Goal: Task Accomplishment & Management: Complete application form

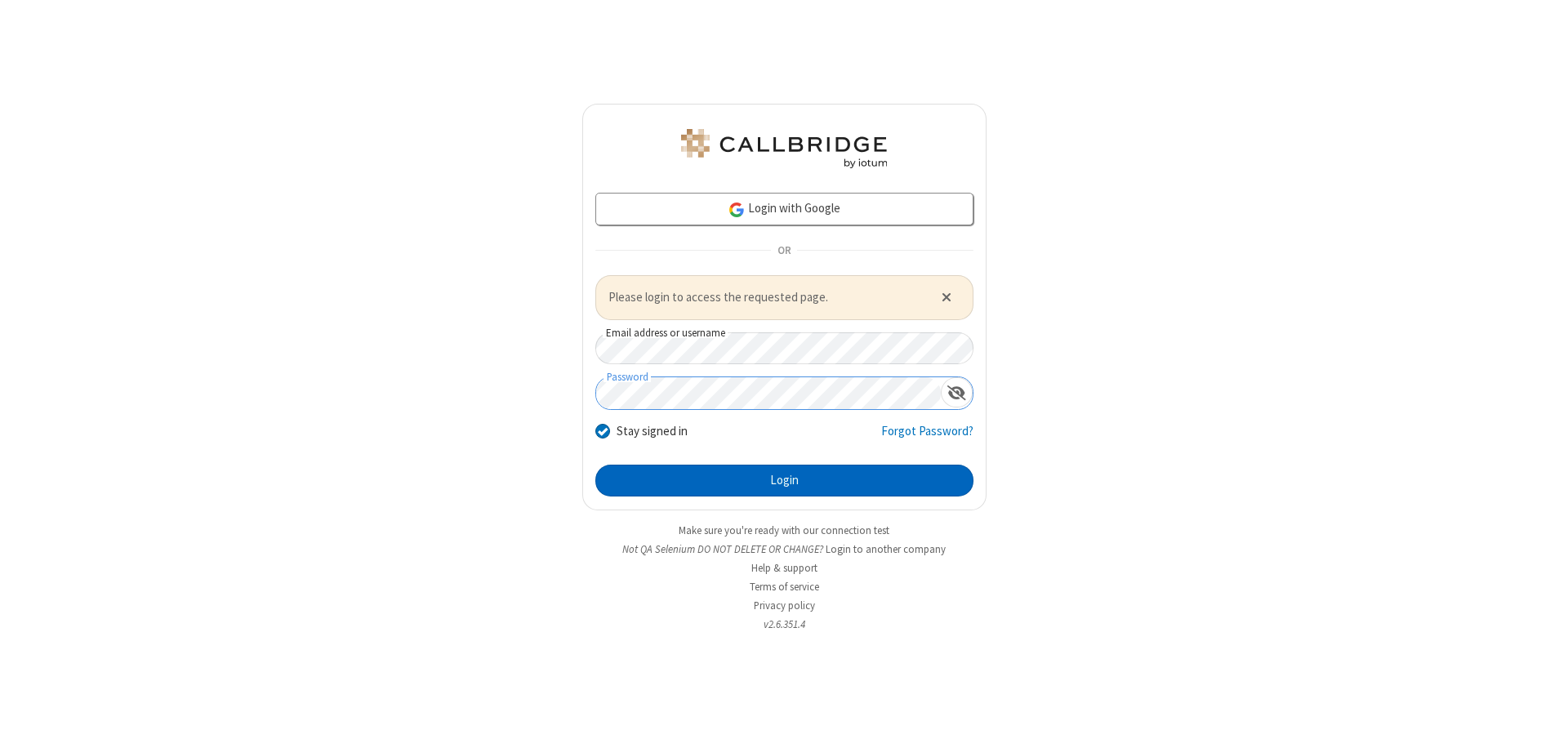
click at [784, 480] on button "Login" at bounding box center [784, 481] width 378 height 33
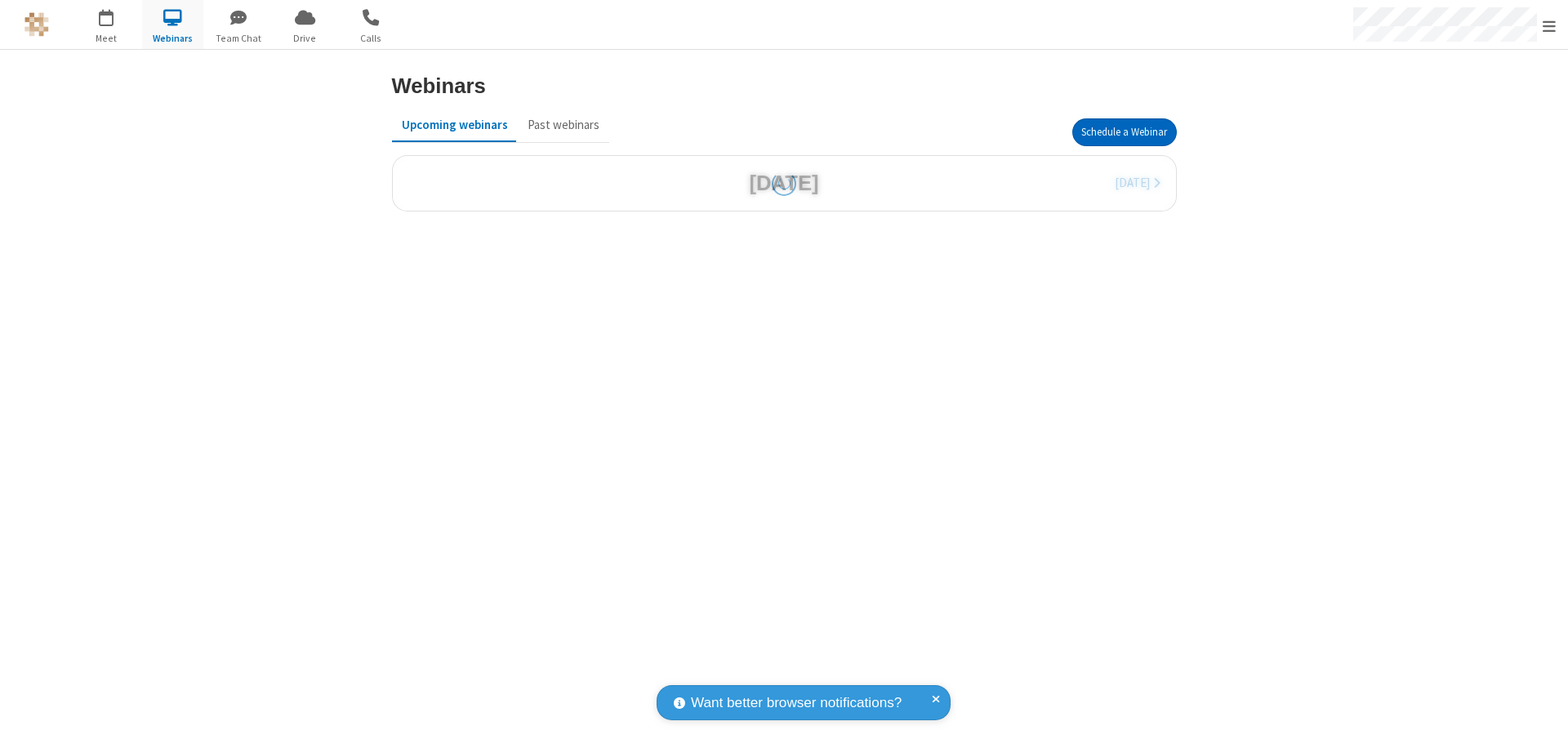
click at [1124, 132] on button "Schedule a Webinar" at bounding box center [1124, 132] width 104 height 28
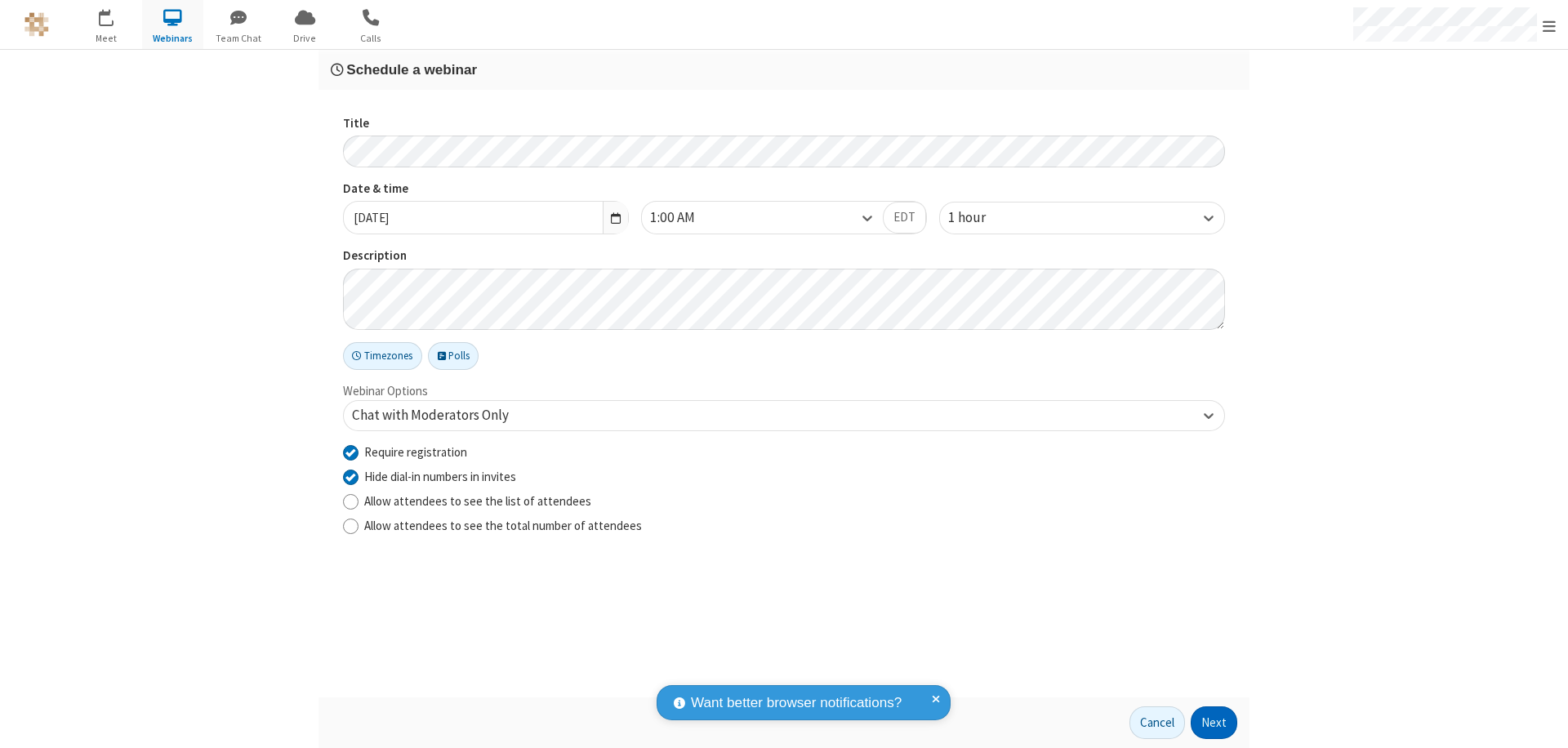
click at [1214, 723] on button "Next" at bounding box center [1213, 723] width 47 height 33
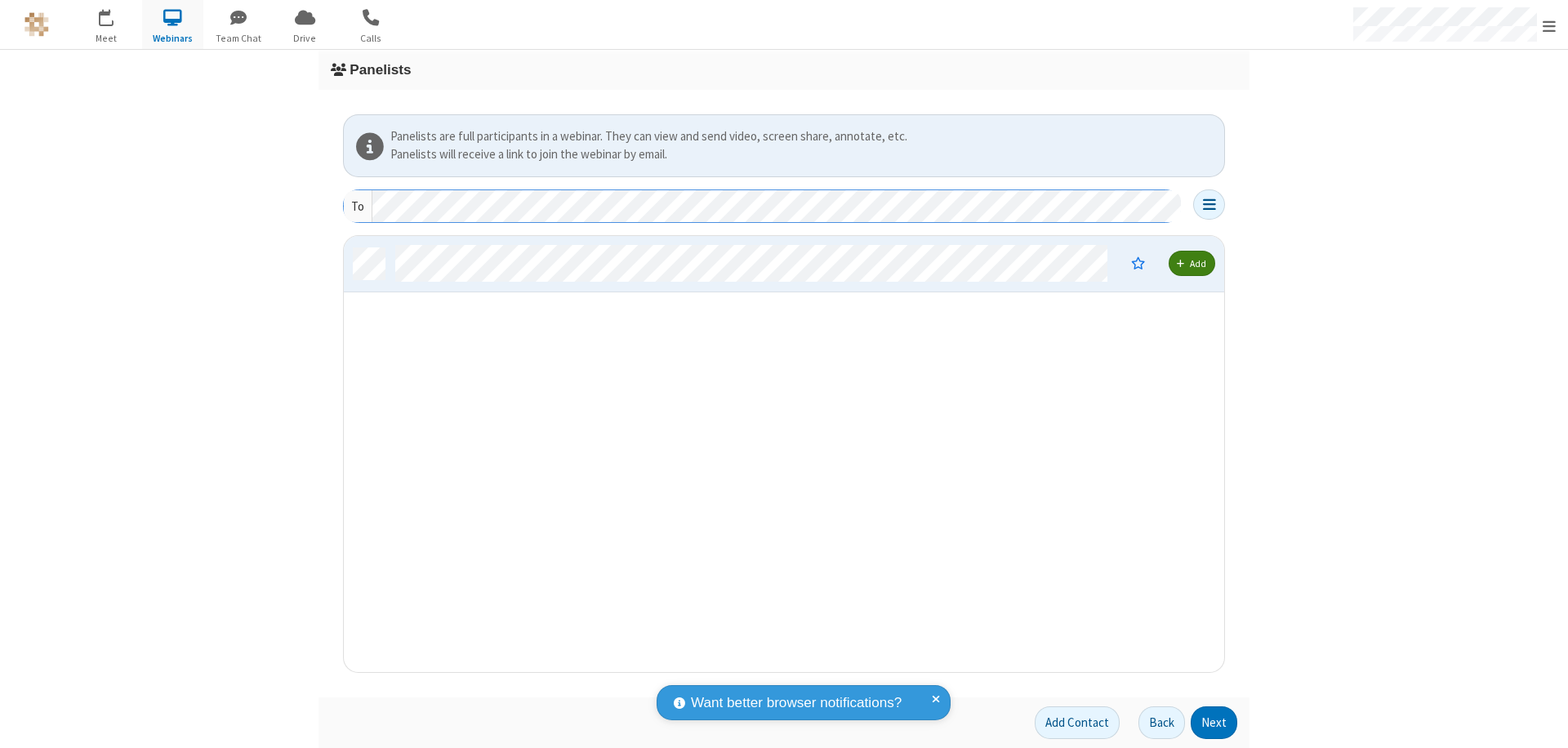
scroll to position [424, 868]
click at [1214, 723] on button "Next" at bounding box center [1213, 723] width 47 height 33
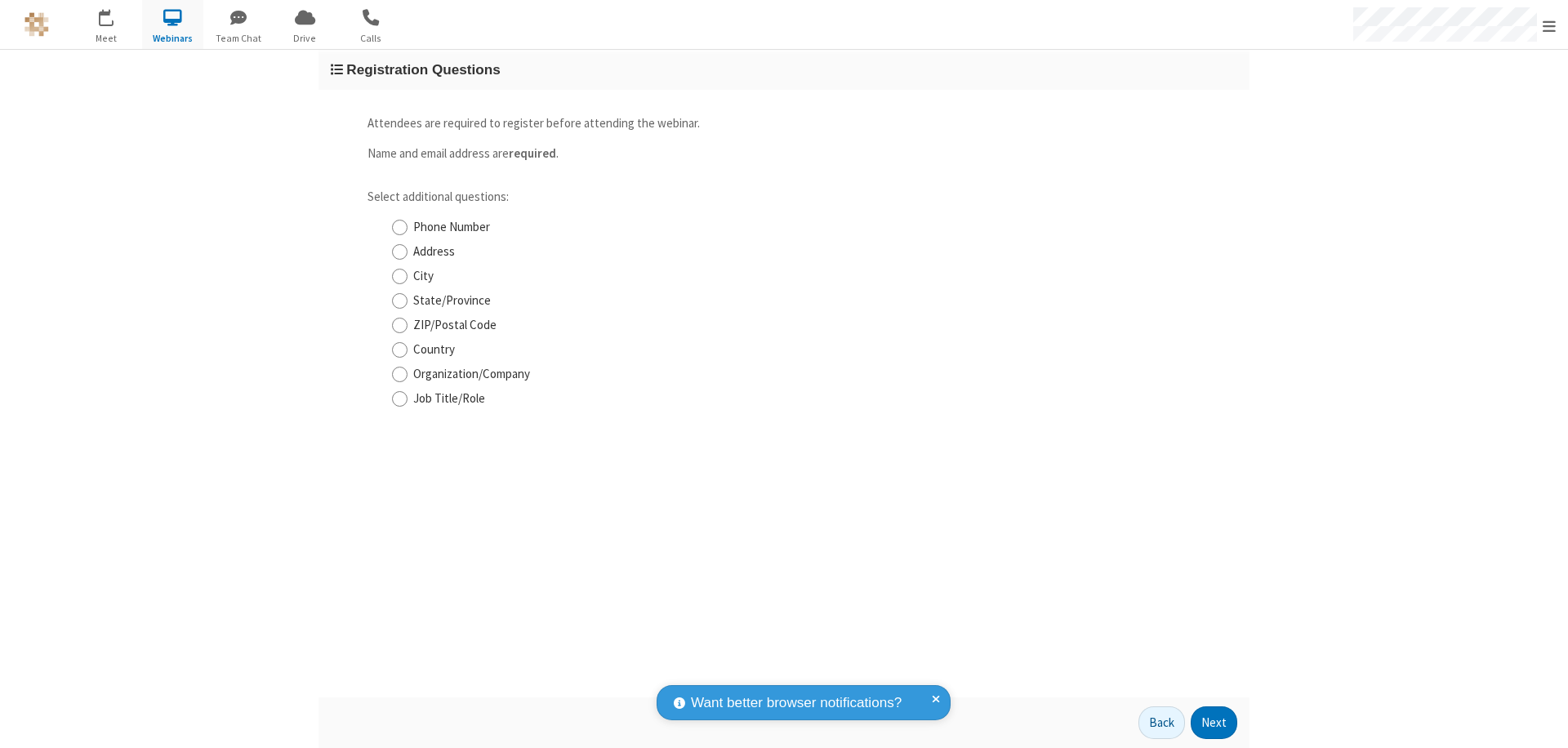
click at [400, 227] on input "Phone Number" at bounding box center [400, 227] width 16 height 17
checkbox input "true"
click at [1214, 723] on button "Next" at bounding box center [1213, 723] width 47 height 33
